Goal: Navigation & Orientation: Go to known website

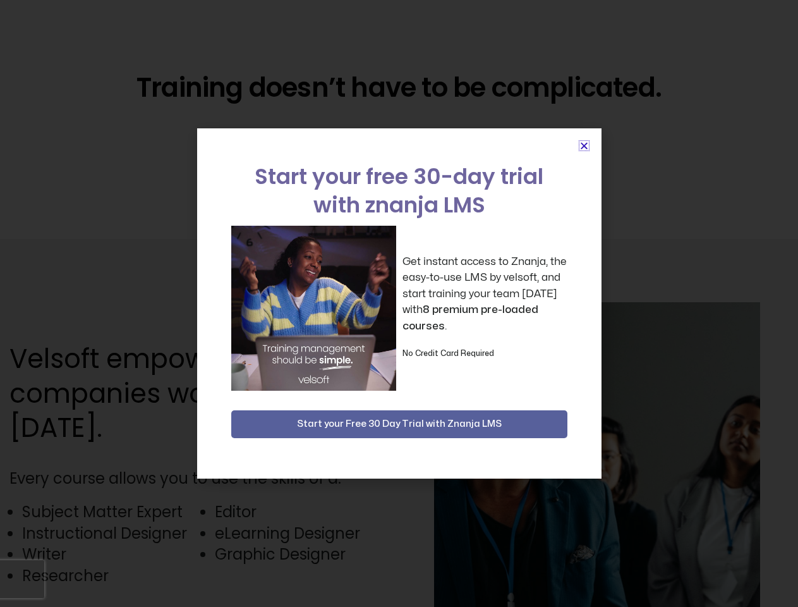
scroll to position [3180, 0]
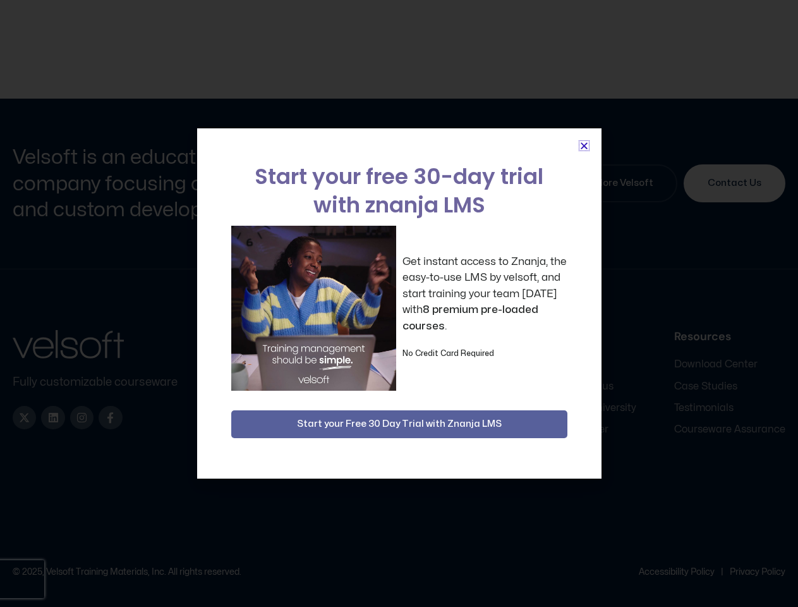
scroll to position [5801, 0]
